Goal: Information Seeking & Learning: Learn about a topic

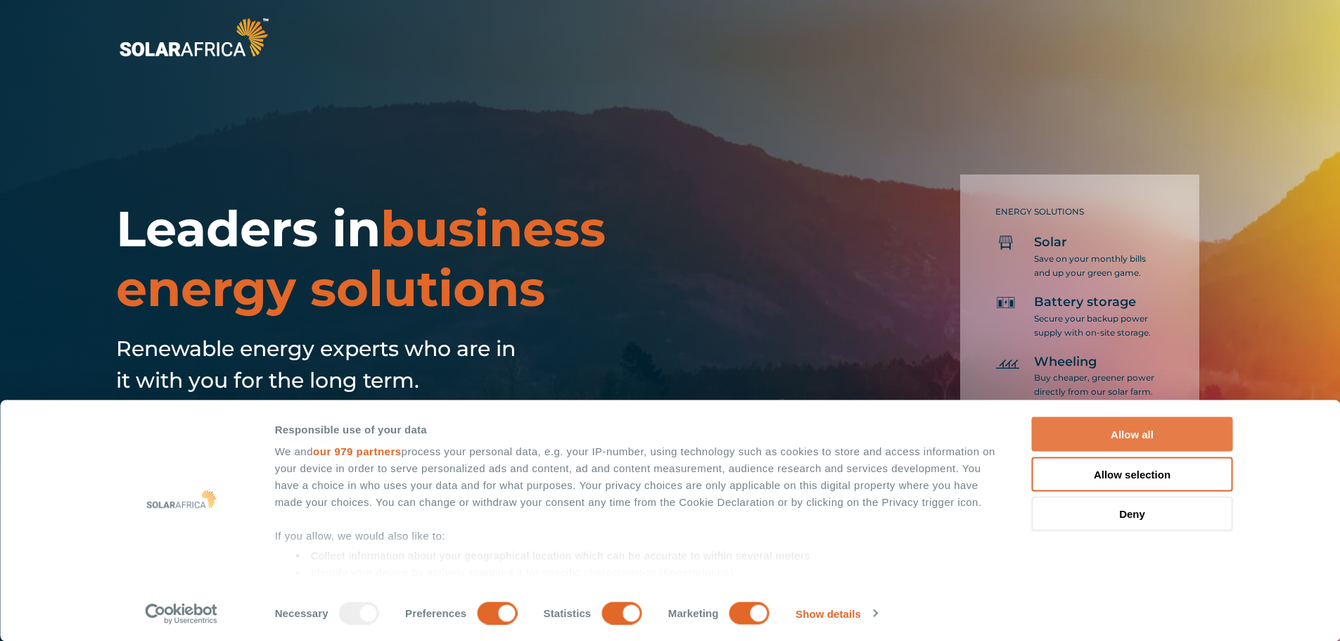
click at [1140, 431] on button "Allow all" at bounding box center [1132, 434] width 201 height 34
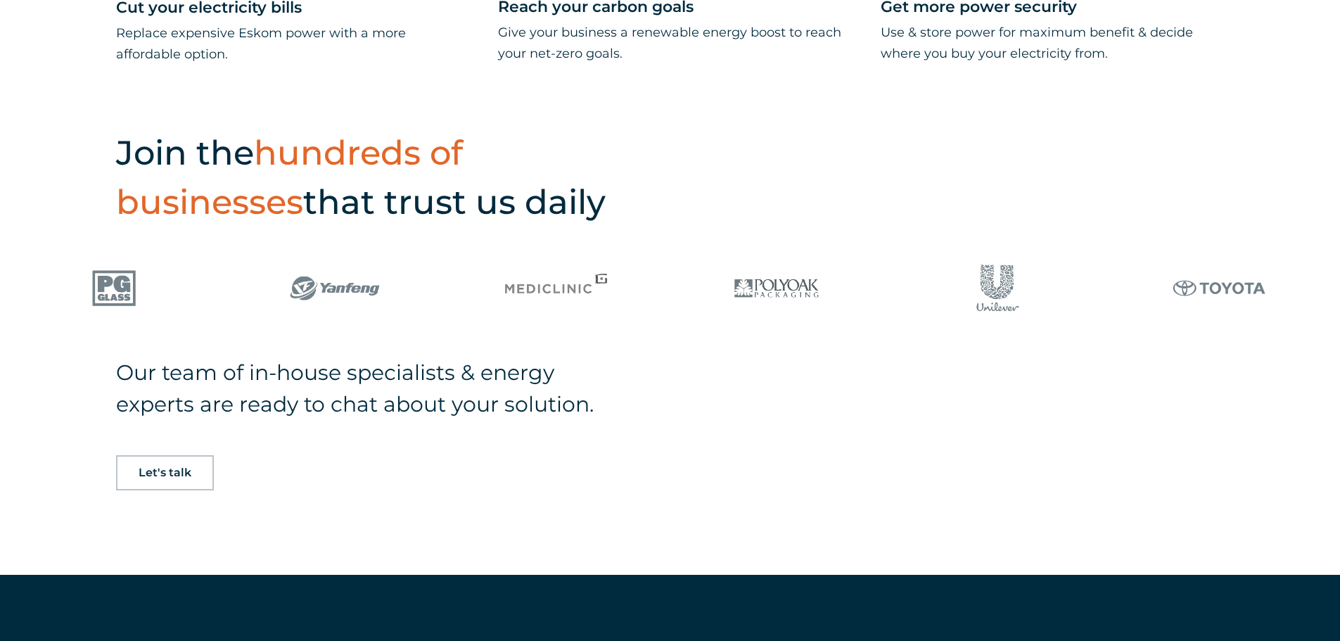
scroll to position [985, 0]
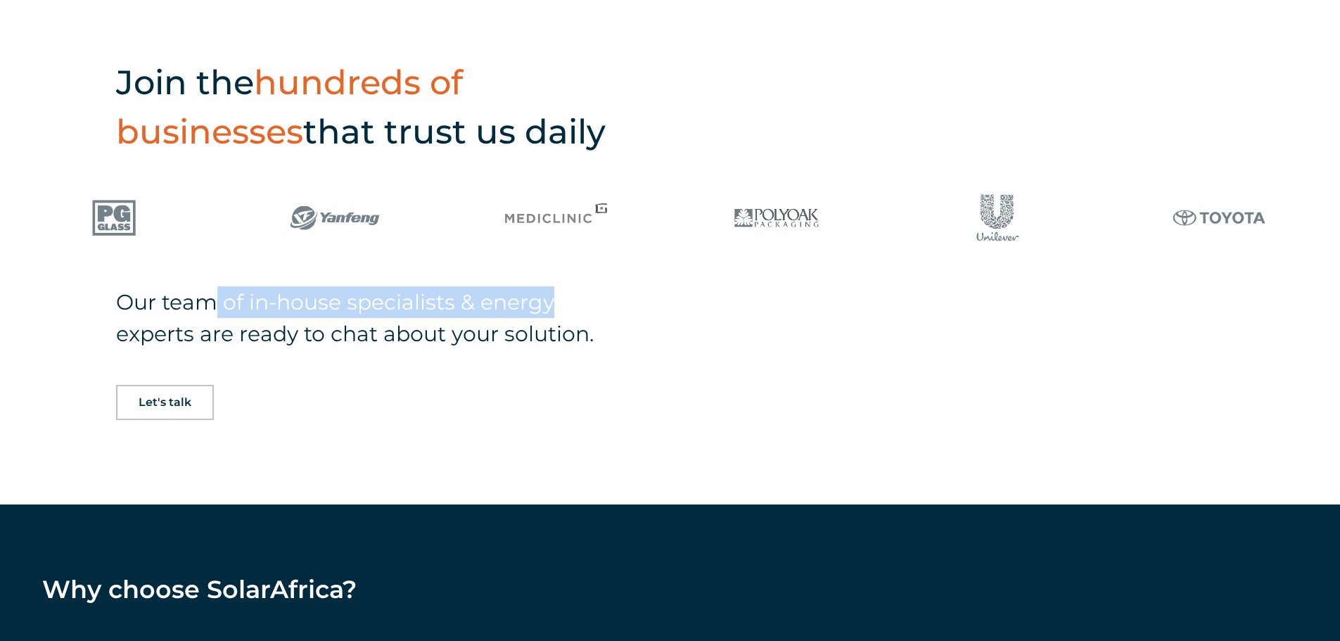
drag, startPoint x: 208, startPoint y: 310, endPoint x: 636, endPoint y: 297, distance: 428.7
click at [636, 297] on div "Our team of in-house specialists & energy experts are ready to chat about your …" at bounding box center [670, 395] width 1340 height 218
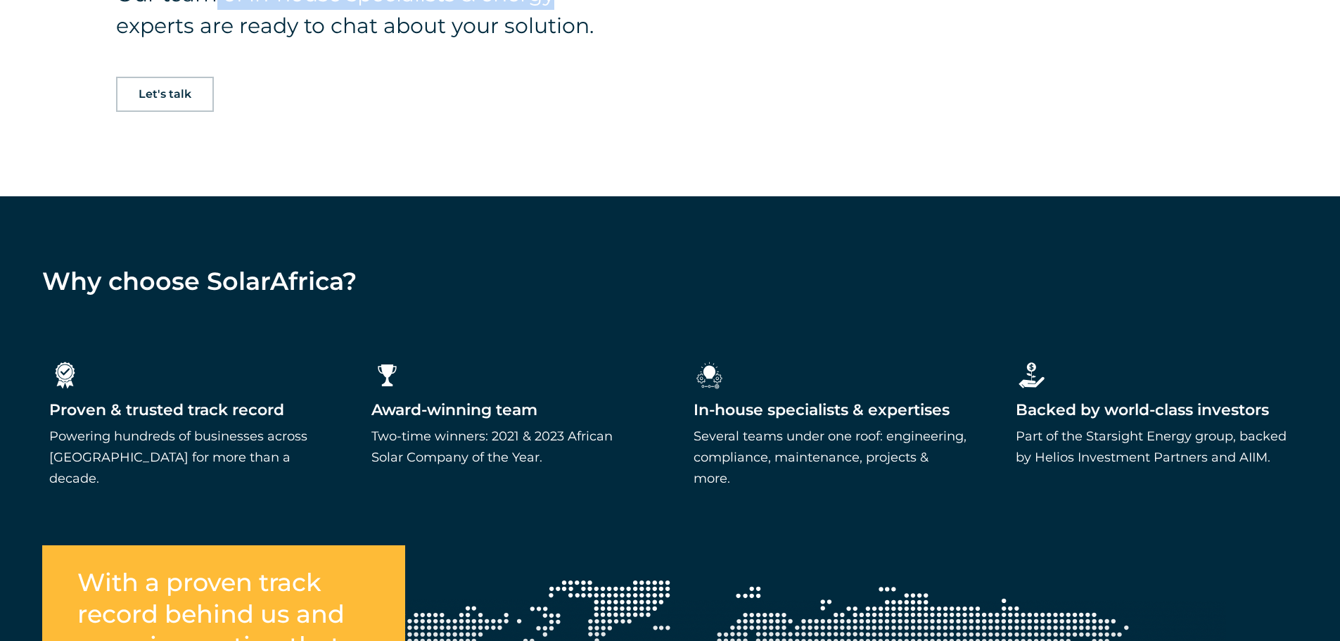
scroll to position [1407, 0]
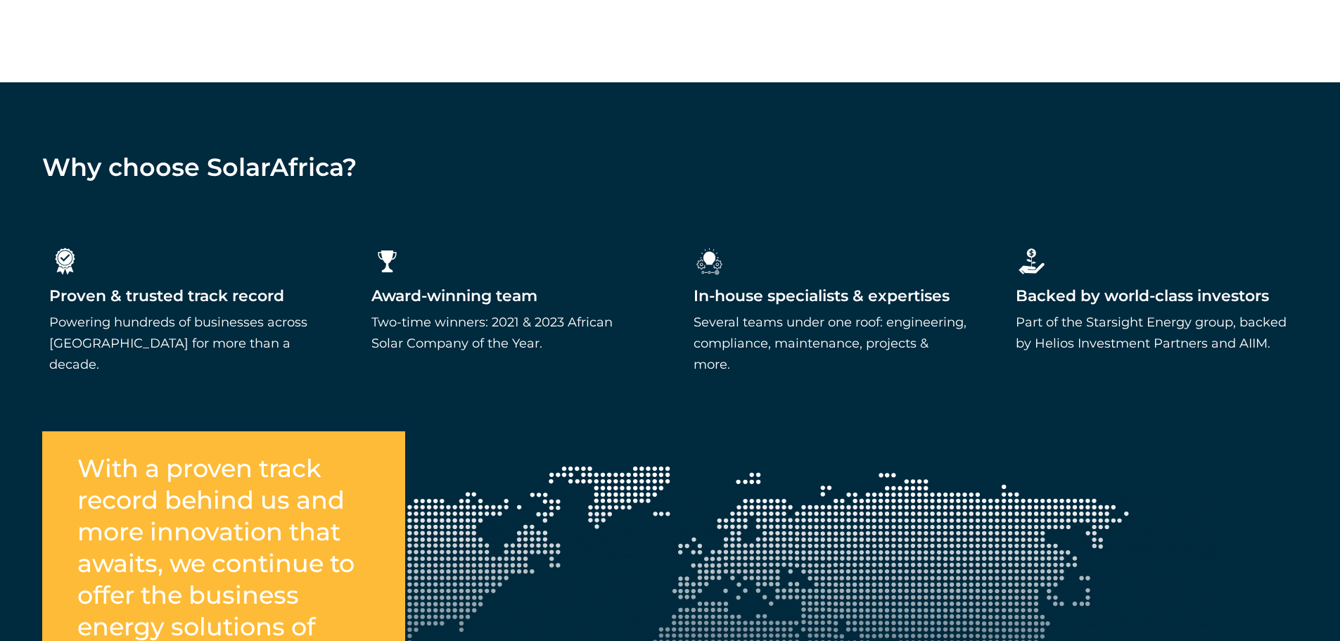
click at [621, 324] on p "Two-time winners: 2021 & 2023 African Solar Company of the Year." at bounding box center [508, 333] width 275 height 42
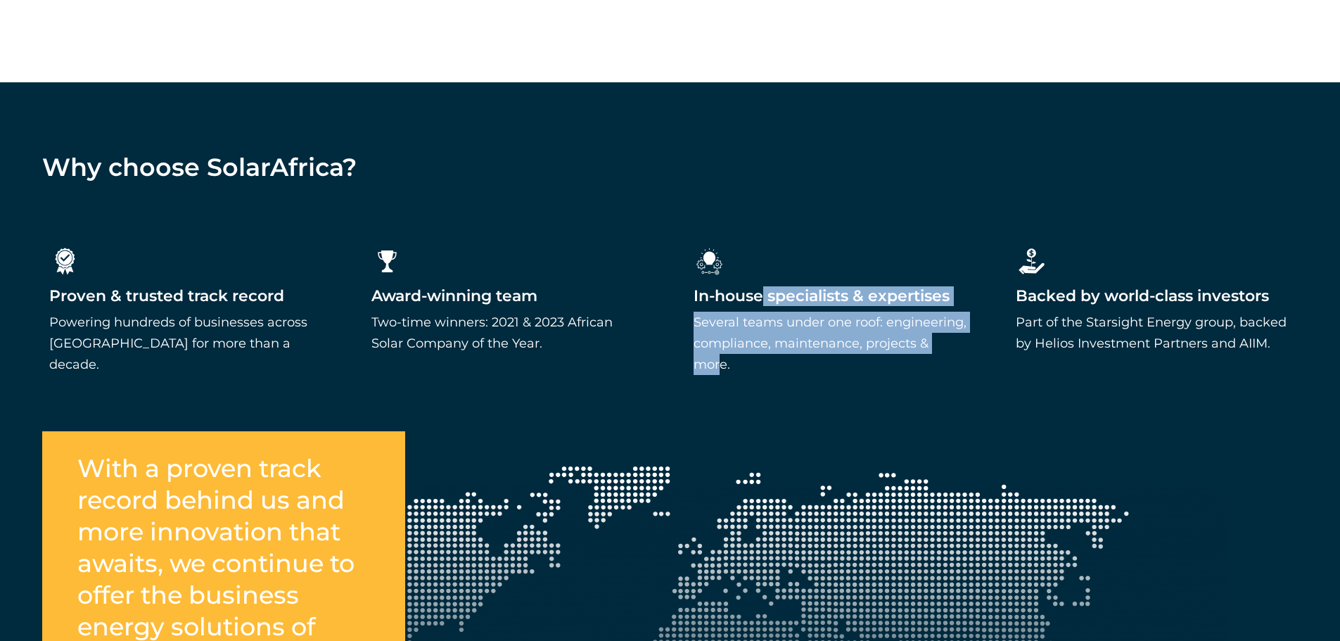
drag, startPoint x: 694, startPoint y: 298, endPoint x: 909, endPoint y: 358, distance: 223.6
click at [909, 358] on div ".cls-1{fill:#fff;stroke-width:0px;} In-house specialists & expertises Several t…" at bounding box center [831, 310] width 289 height 143
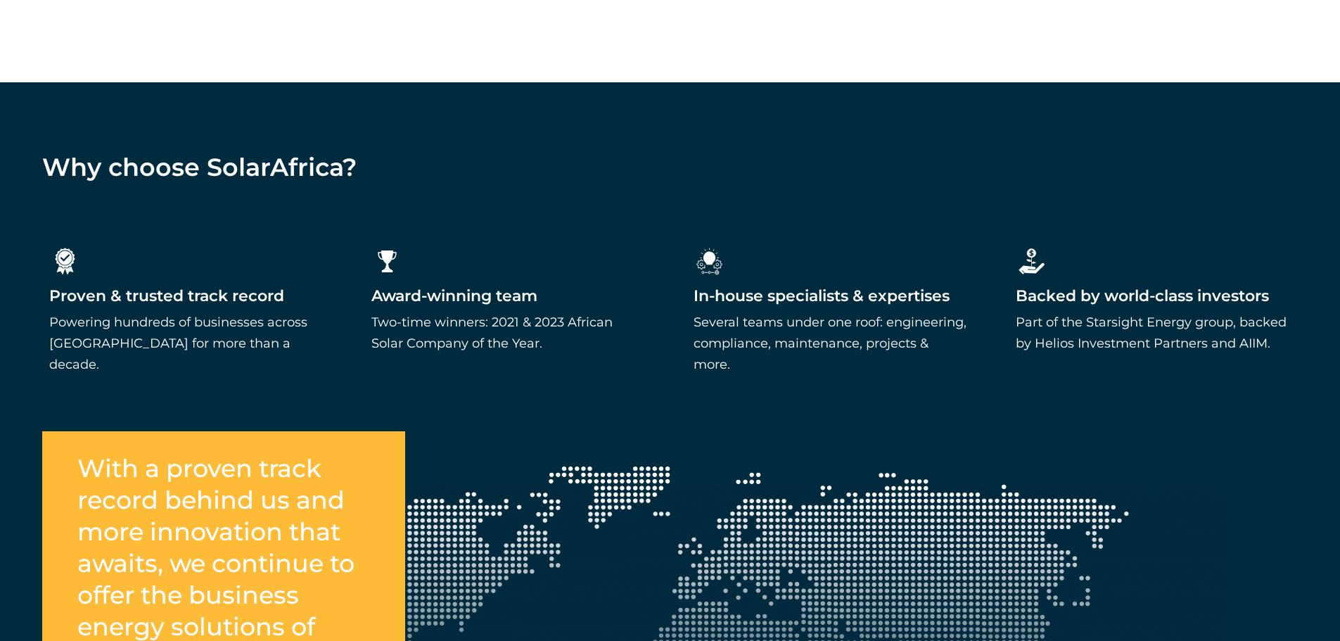
drag, startPoint x: 991, startPoint y: 364, endPoint x: 1003, endPoint y: 352, distance: 16.9
click at [992, 364] on div ".cls-1{fill:#fff;stroke-width:0px;} Proven & trusted track record Powering hund…" at bounding box center [670, 323] width 1340 height 255
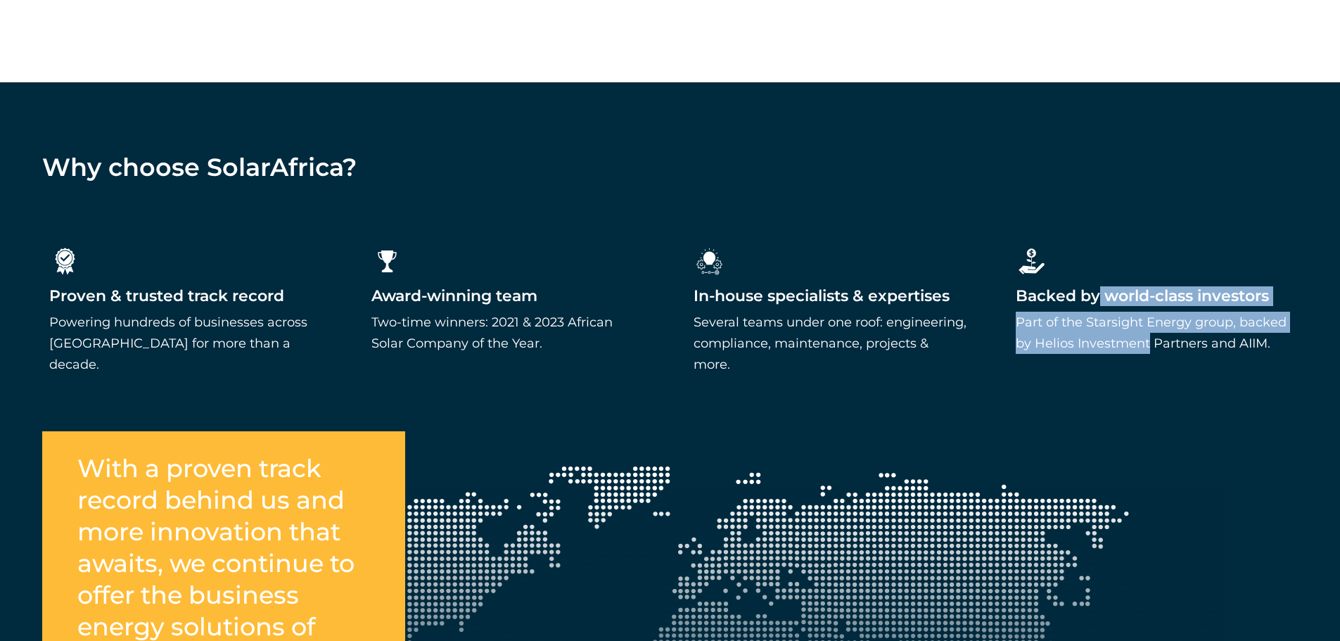
drag, startPoint x: 1024, startPoint y: 293, endPoint x: 1094, endPoint y: 352, distance: 91.3
click at [1094, 352] on div "Backed by world-class investors Part of the Starsight Energy group, backed by H…" at bounding box center [1153, 319] width 275 height 67
click at [1094, 352] on p "Part of the Starsight Energy group, backed by Helios Investment Partners and AI…" at bounding box center [1153, 333] width 275 height 42
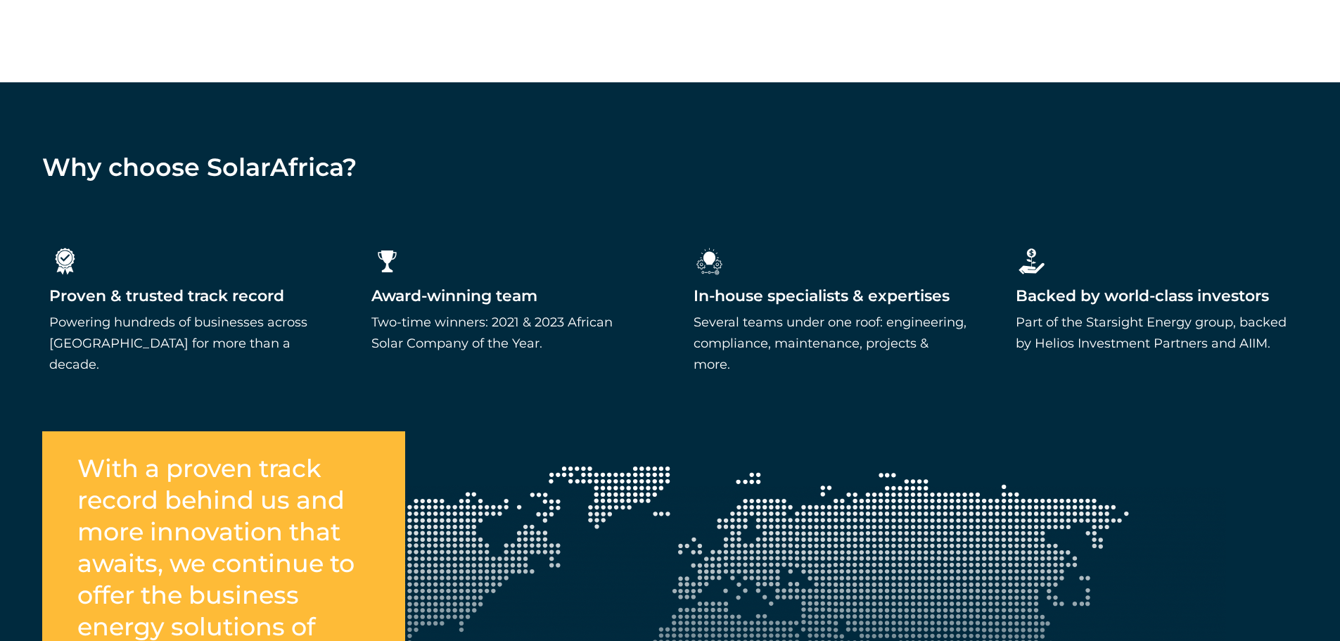
drag, startPoint x: 108, startPoint y: 298, endPoint x: 259, endPoint y: 295, distance: 151.3
click at [259, 295] on span "Proven & trusted track record" at bounding box center [166, 296] width 235 height 20
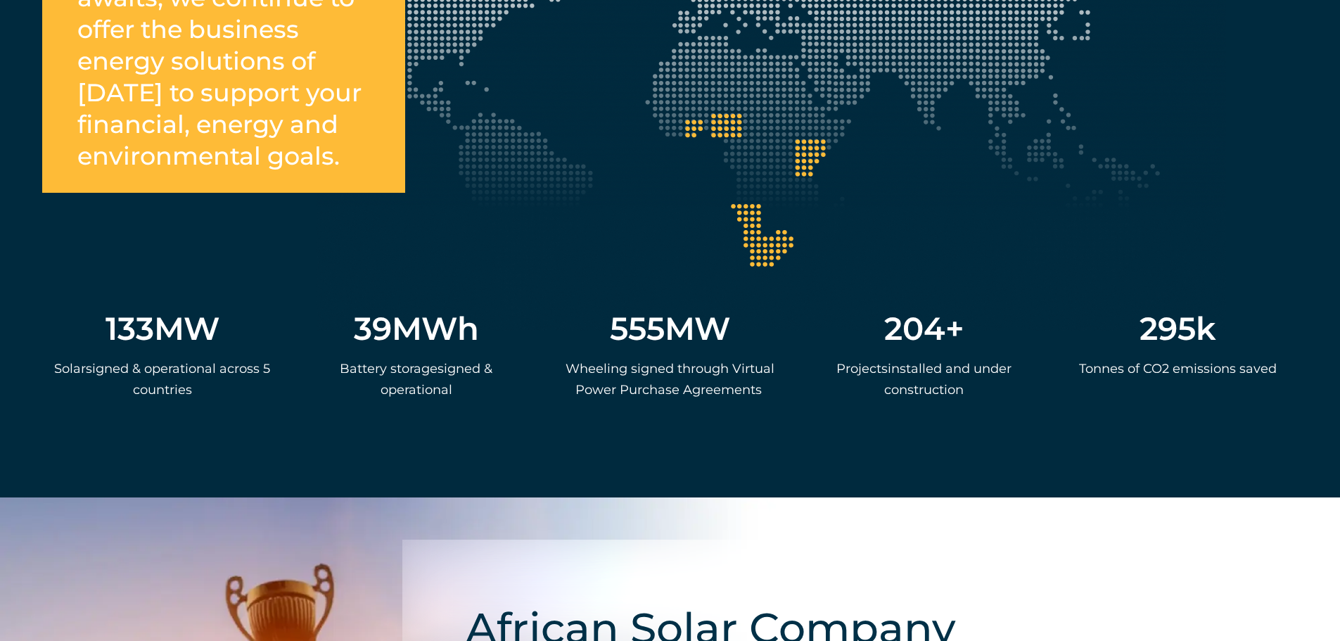
scroll to position [1970, 0]
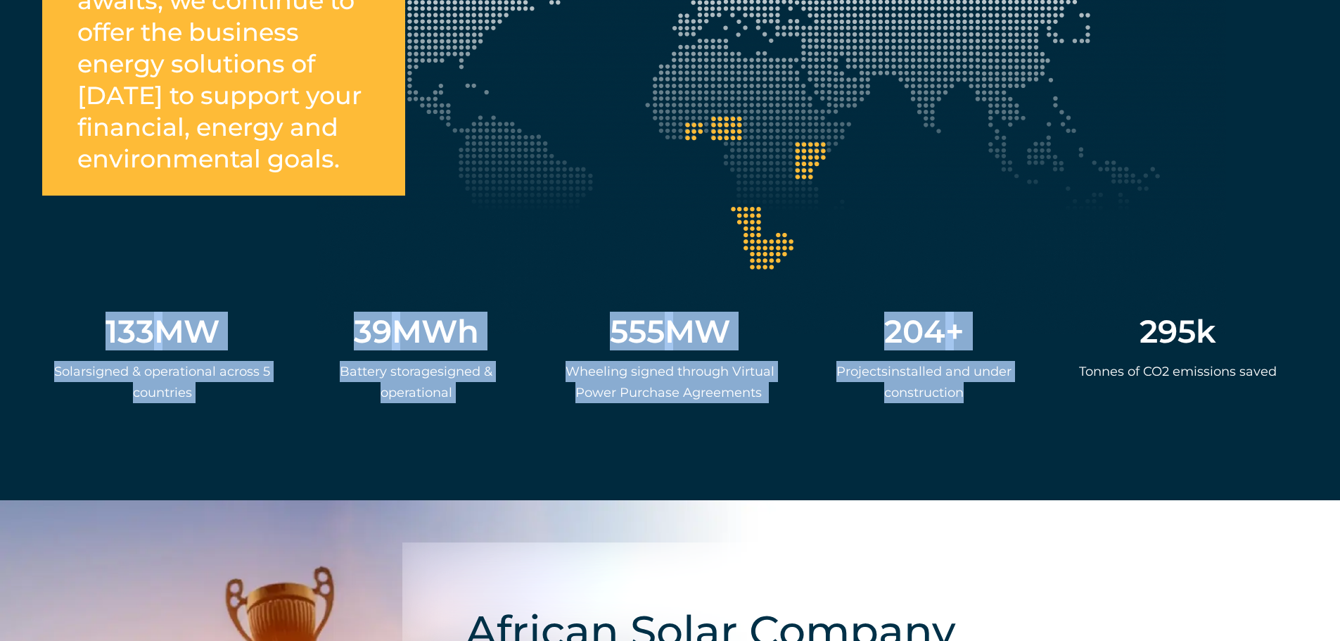
drag, startPoint x: 97, startPoint y: 343, endPoint x: 1048, endPoint y: 445, distance: 956.7
click at [1048, 445] on div "Why choose SolarAfrica? .cls-1{fill:#fff;stroke-width:0px;} Proven & trusted tr…" at bounding box center [670, 9] width 1340 height 981
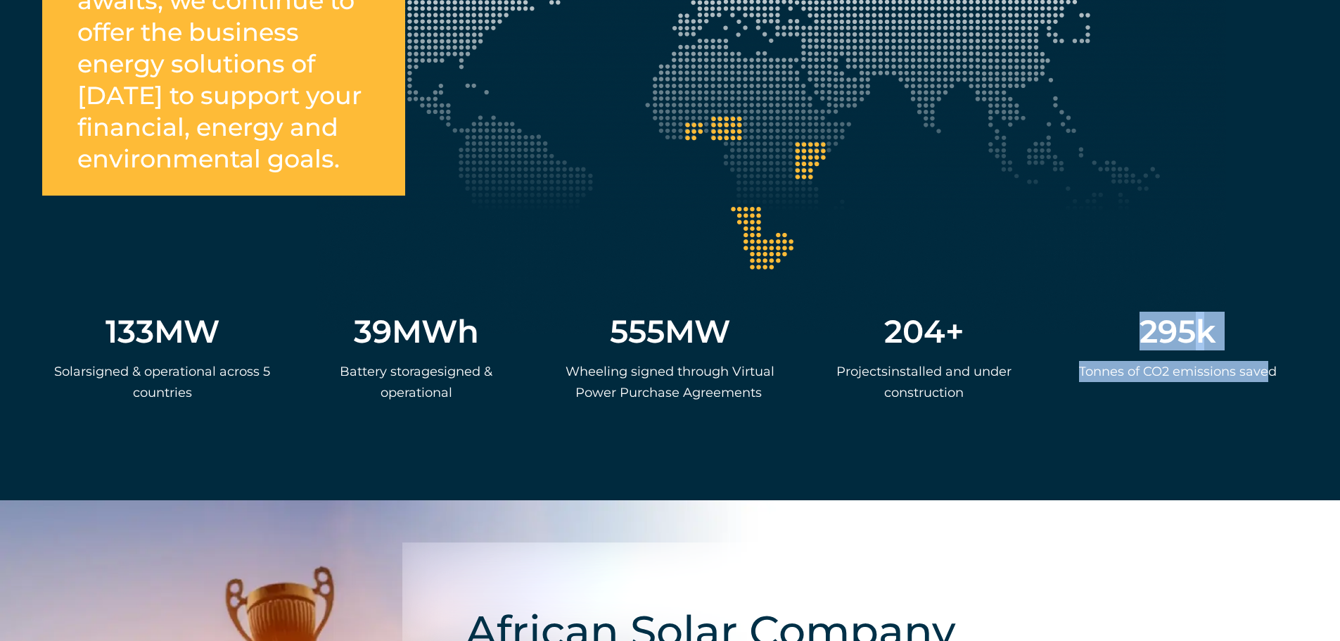
drag, startPoint x: 1106, startPoint y: 338, endPoint x: 1269, endPoint y: 442, distance: 193.6
click at [1269, 447] on div "Why choose SolarAfrica? .cls-1{fill:#fff;stroke-width:0px;} Proven & trusted tr…" at bounding box center [670, 9] width 1340 height 981
click at [1269, 431] on div "295 k T onnes of CO2 emissions saved" at bounding box center [1178, 369] width 240 height 122
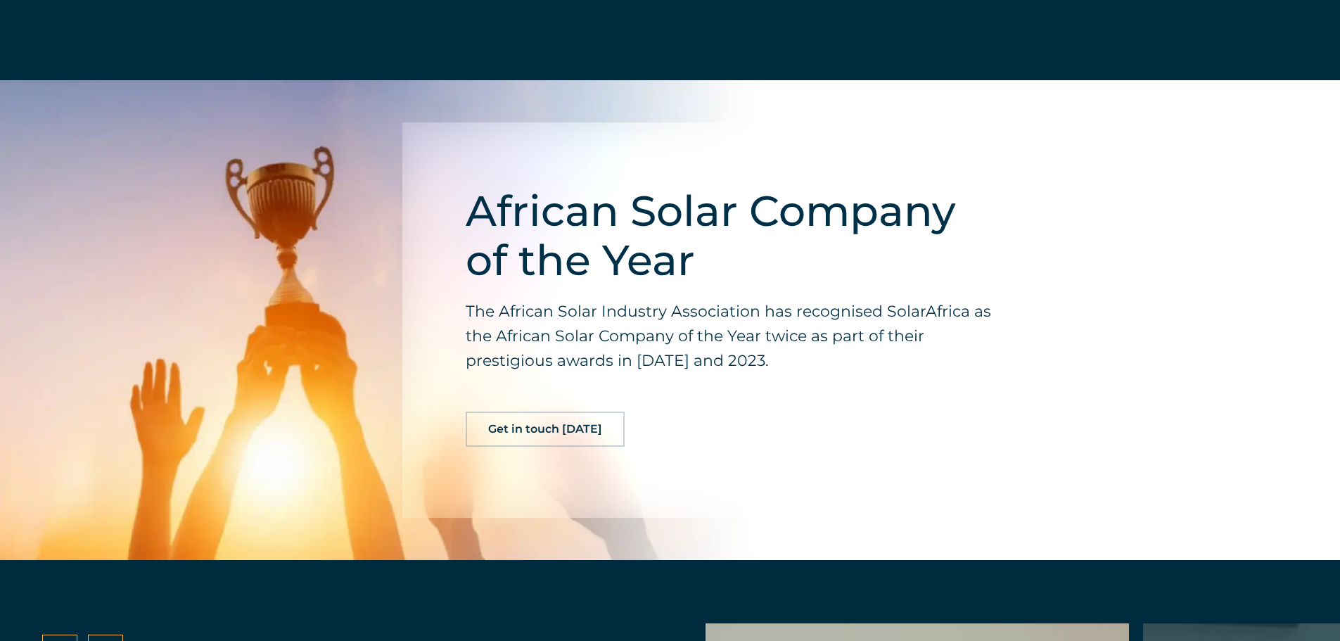
scroll to position [2392, 0]
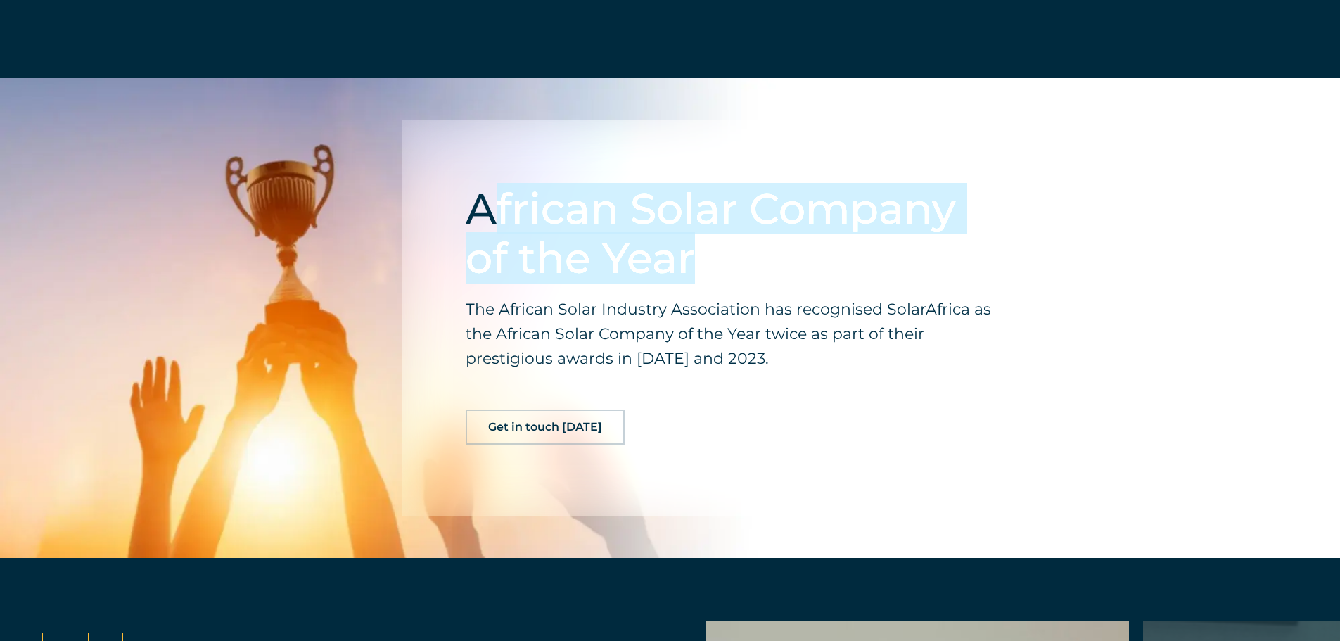
drag, startPoint x: 494, startPoint y: 227, endPoint x: 986, endPoint y: 283, distance: 495.7
click at [986, 283] on div "African Solar Company of the Year The African Solar Industry Association has re…" at bounding box center [871, 317] width 939 height 395
click at [986, 276] on div "African Solar Company of the Year The African Solar Industry Association has re…" at bounding box center [871, 317] width 939 height 395
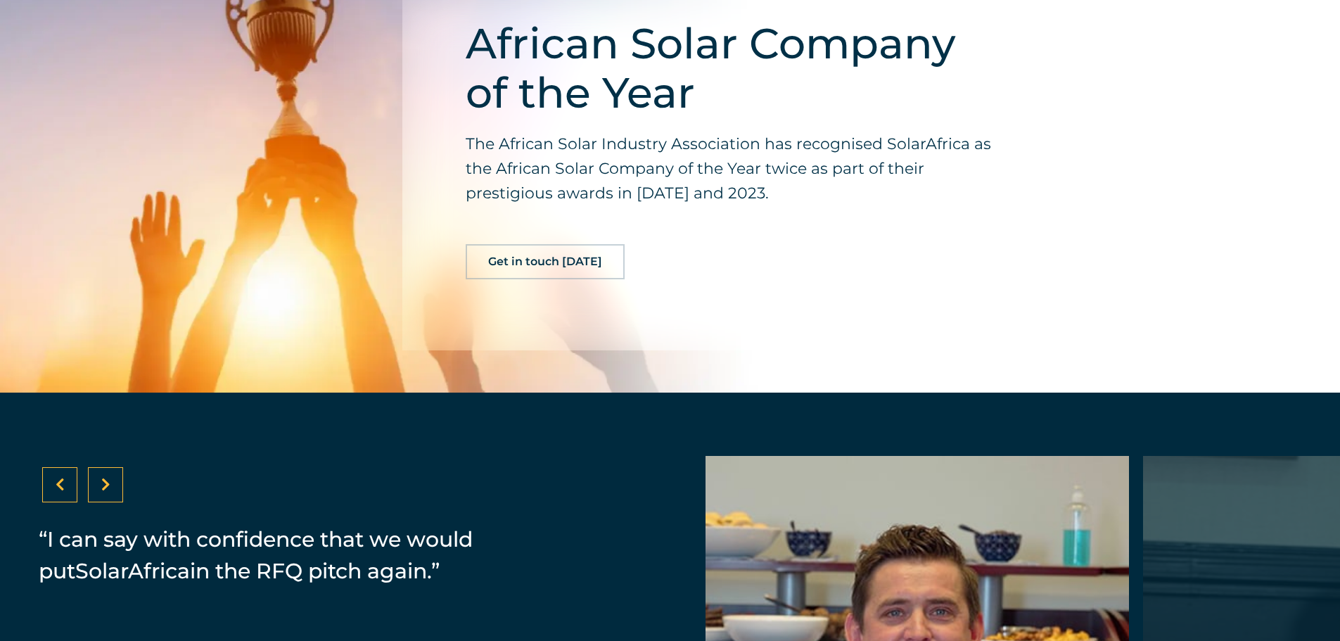
scroll to position [2814, 0]
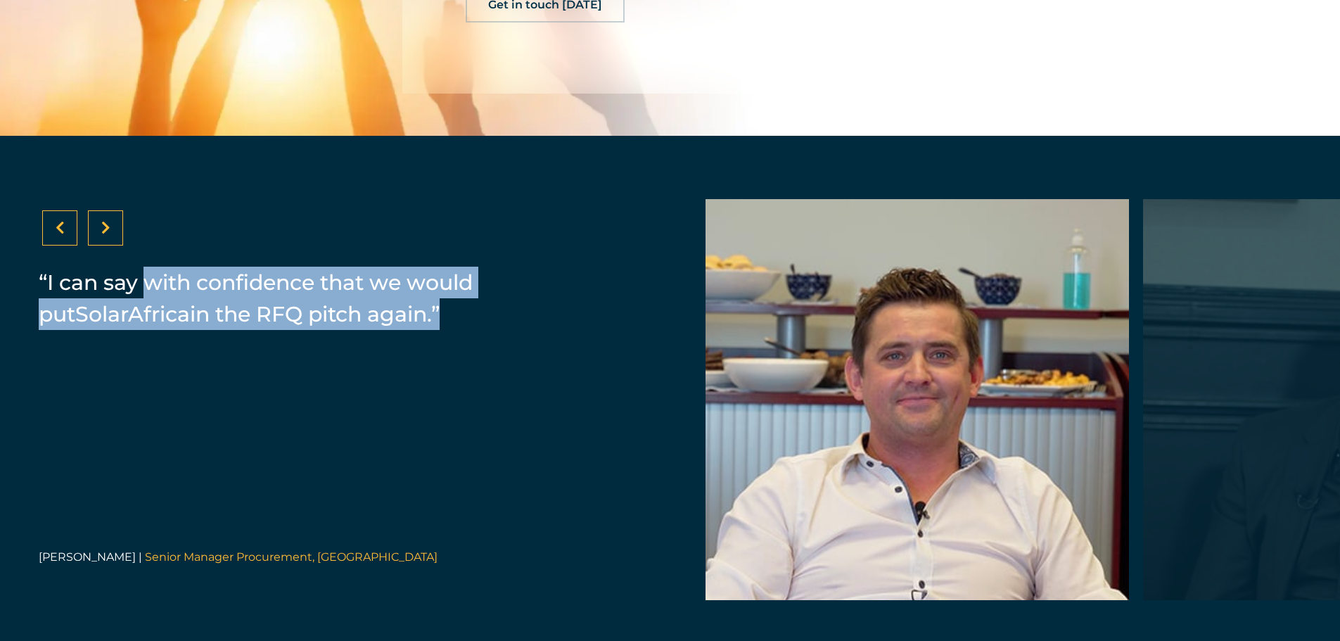
drag, startPoint x: 142, startPoint y: 296, endPoint x: 483, endPoint y: 368, distance: 348.0
click at [483, 364] on div "“ I can say with confidence that we would put SolarAfrica in the RFQ pitch agai…" at bounding box center [337, 312] width 596 height 104
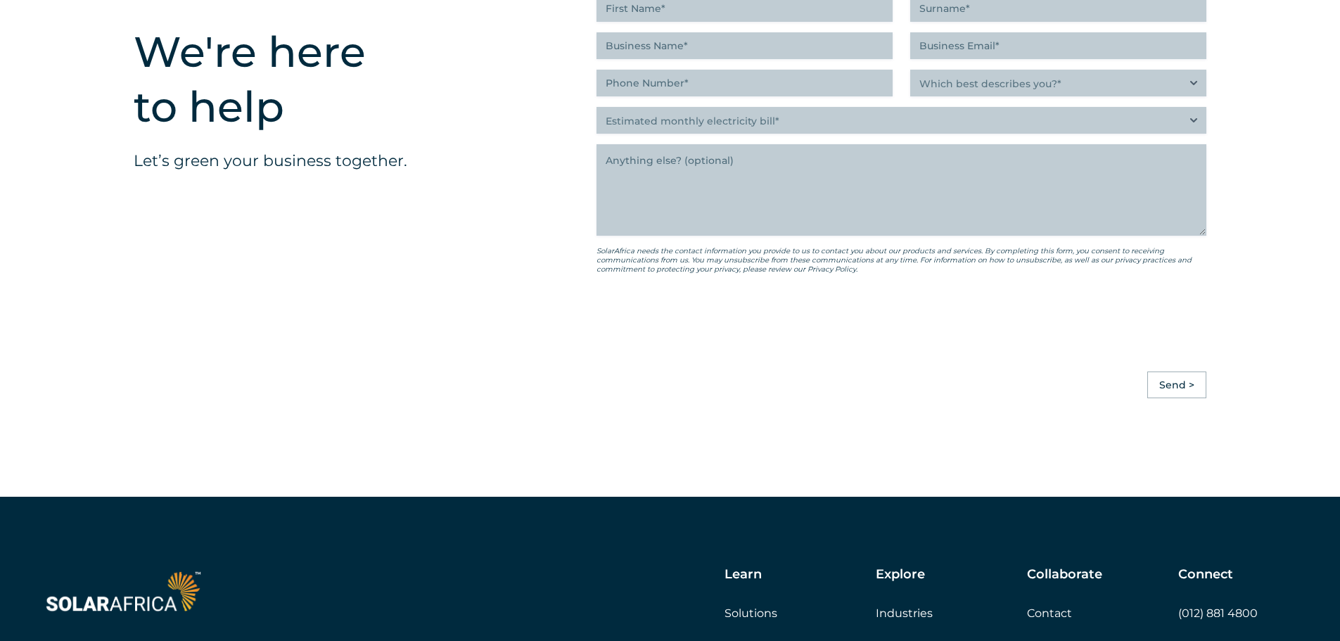
scroll to position [3447, 0]
